Goal: Task Accomplishment & Management: Complete application form

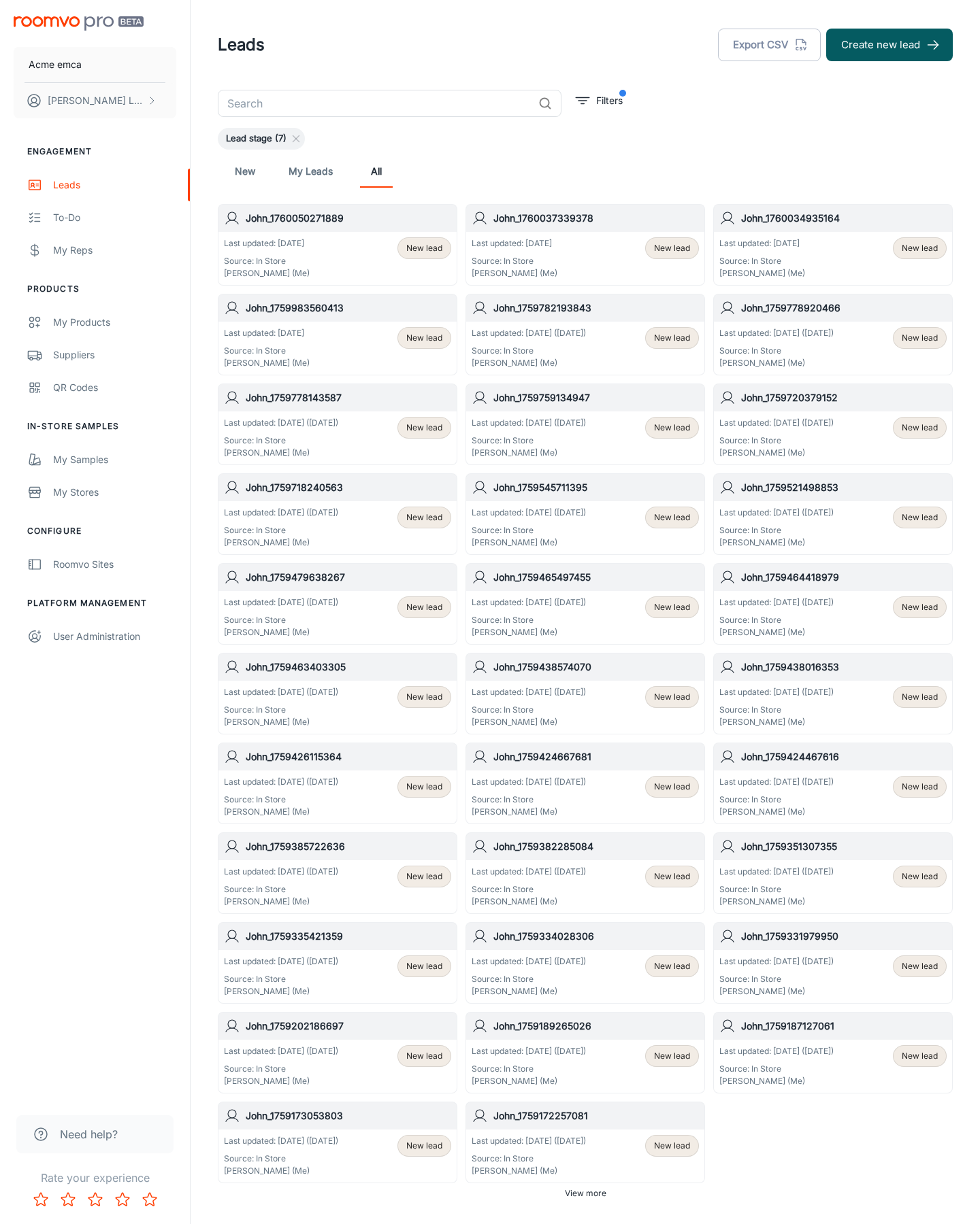
click at [890, 45] on button "Create new lead" at bounding box center [890, 45] width 127 height 33
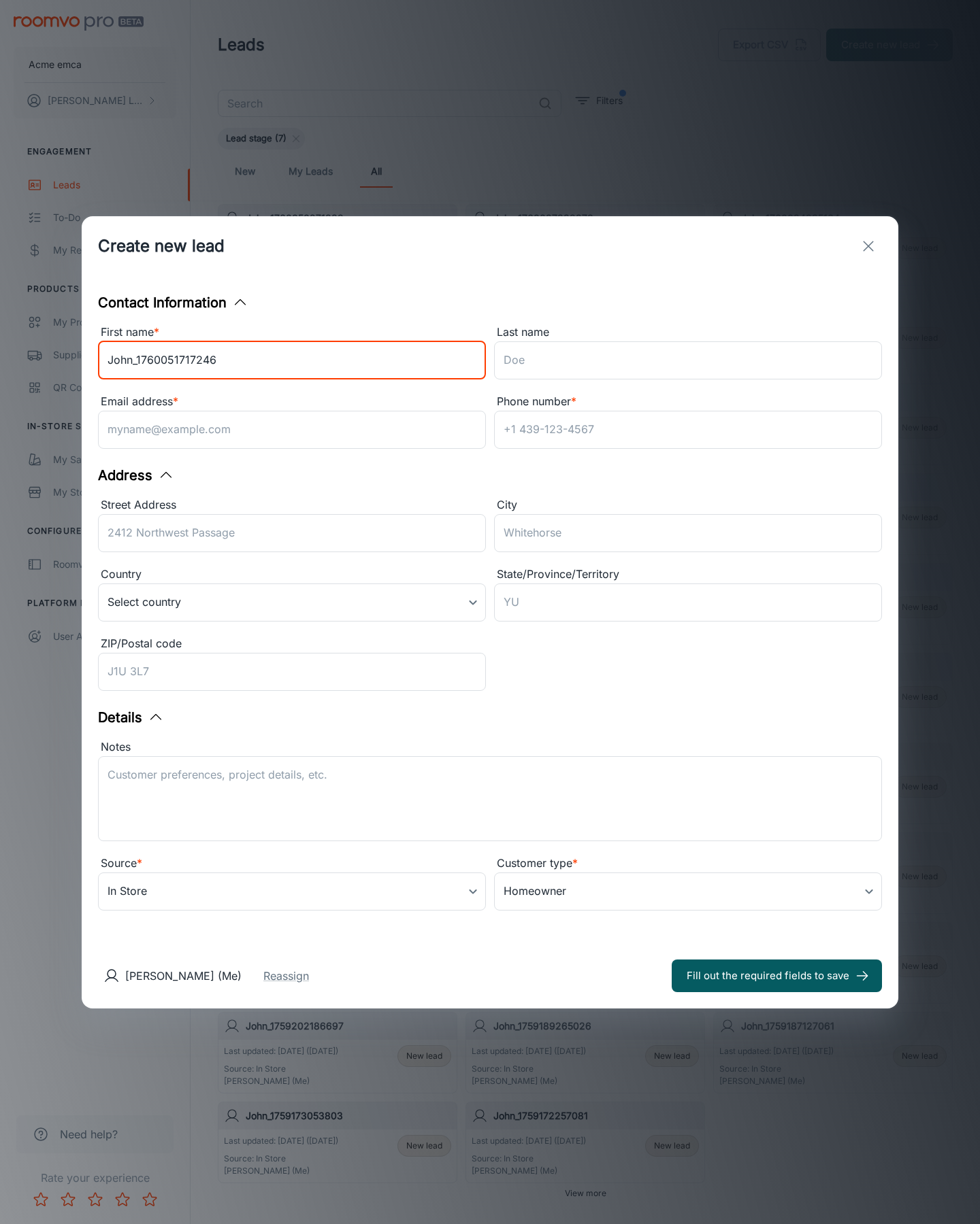
type input "John_1760051717246"
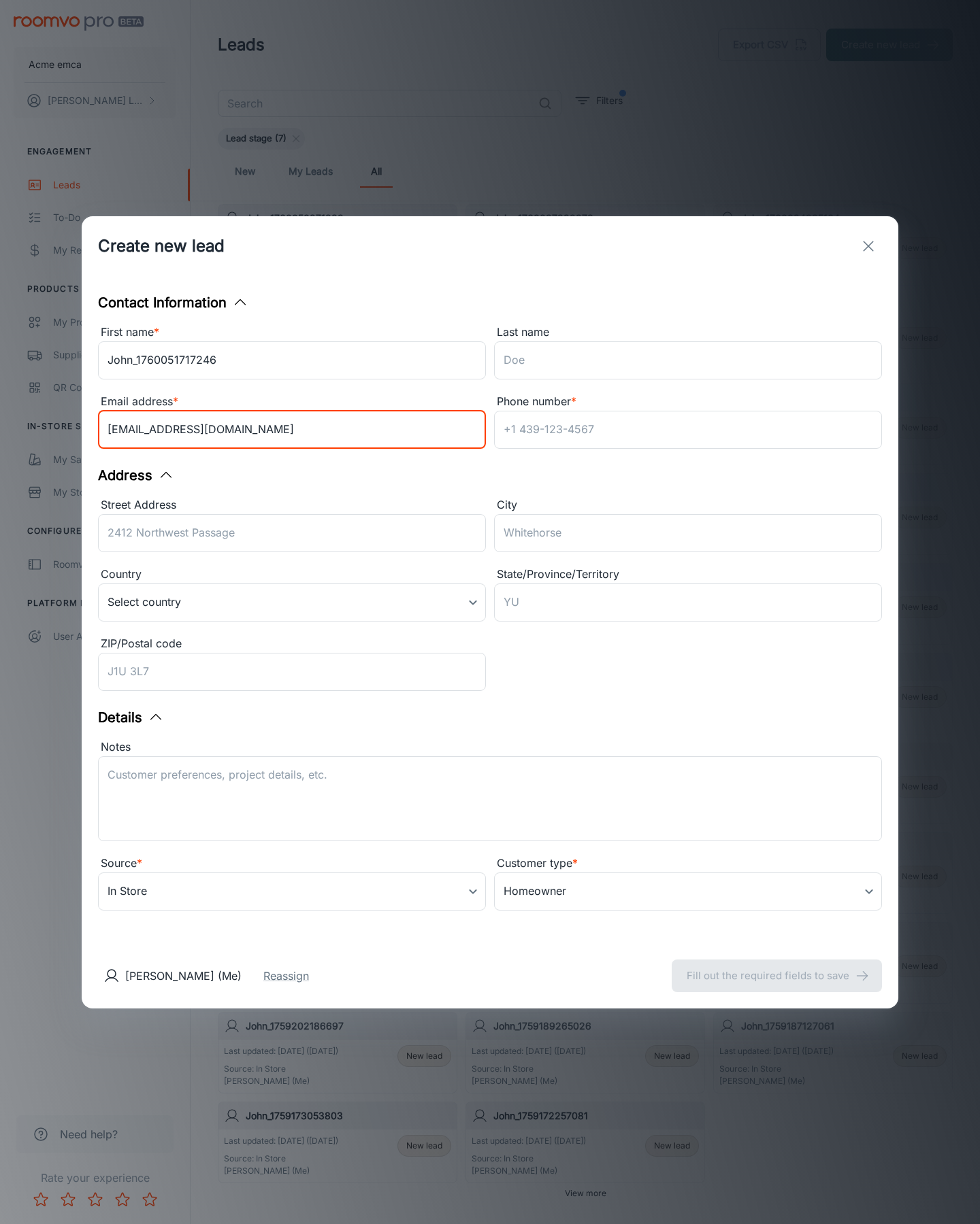
type input "[EMAIL_ADDRESS][DOMAIN_NAME]"
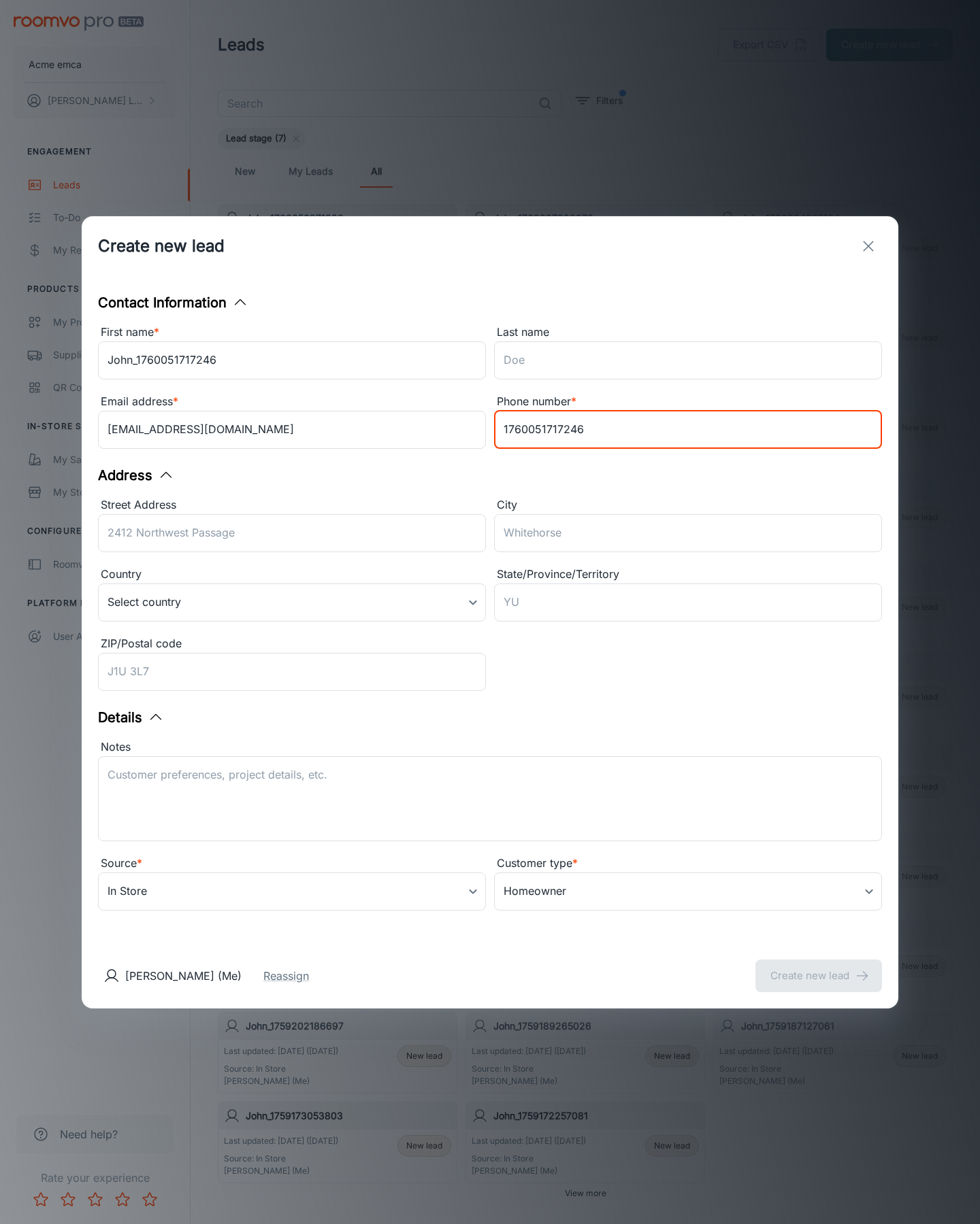
type input "1760051717246"
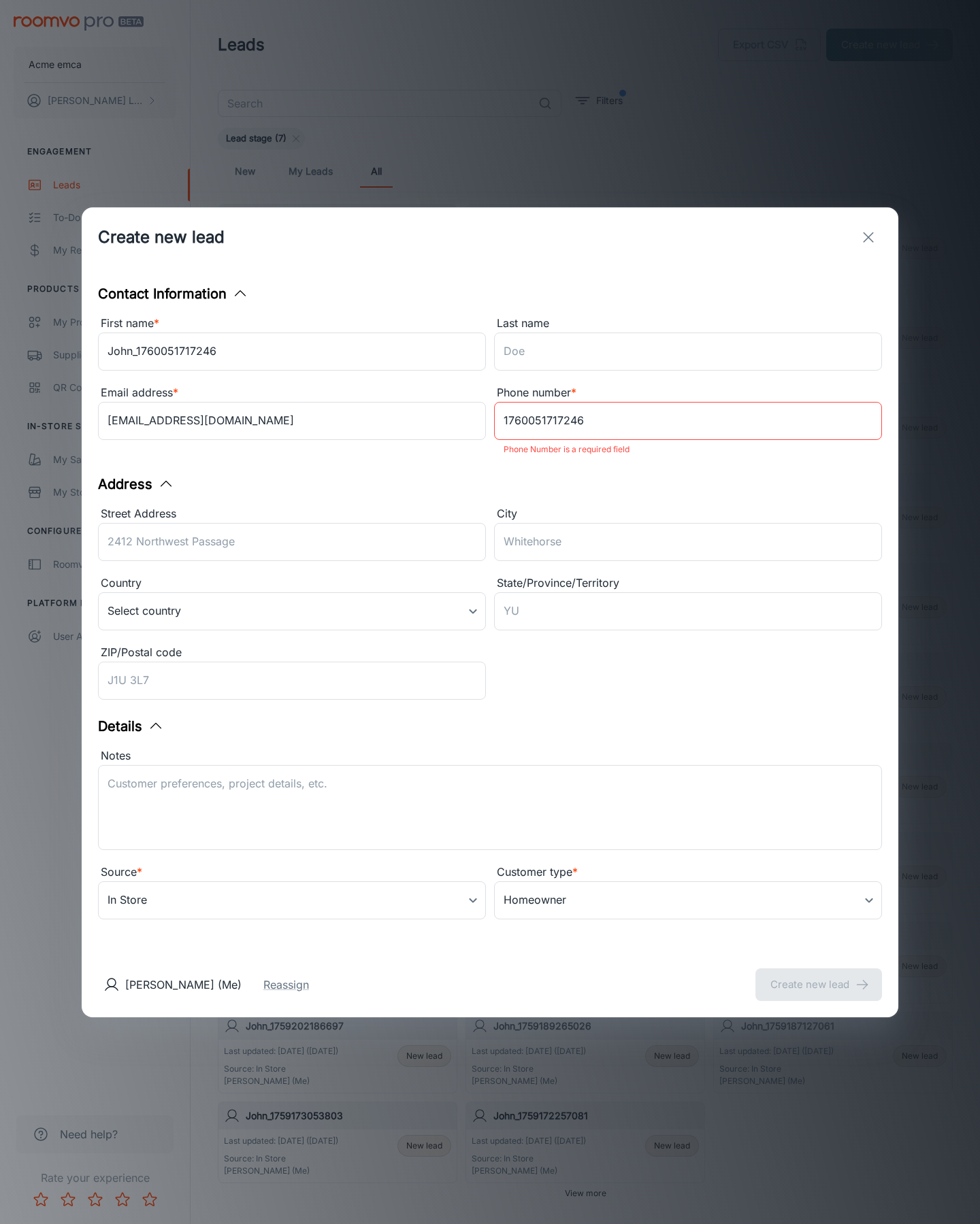
click at [819, 975] on button "Create new lead" at bounding box center [819, 984] width 127 height 33
